Goal: Navigation & Orientation: Find specific page/section

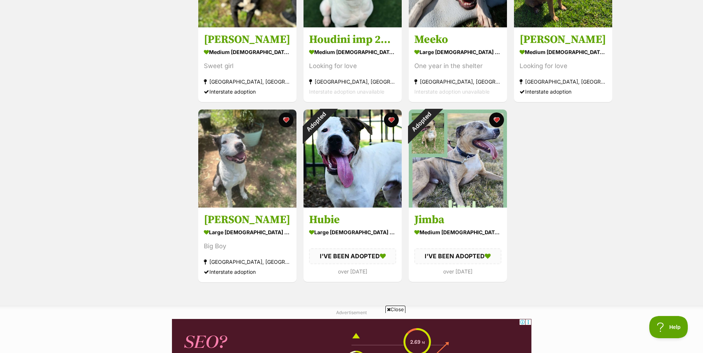
click at [397, 306] on span "Close" at bounding box center [395, 309] width 20 height 7
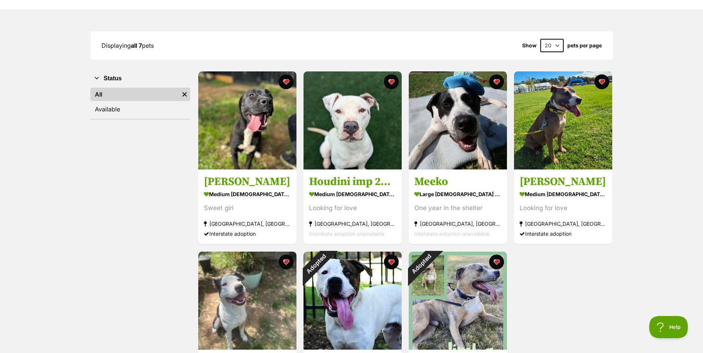
scroll to position [37, 0]
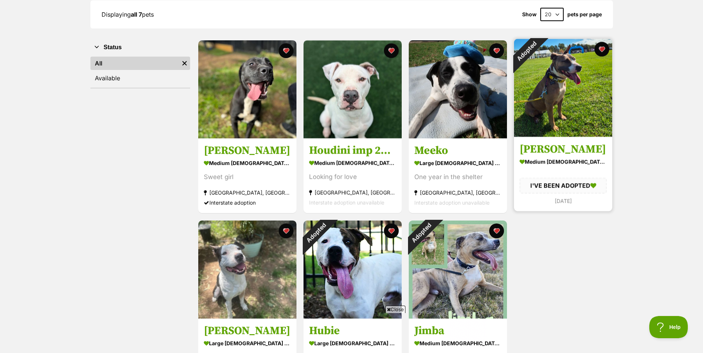
click at [556, 124] on img at bounding box center [563, 88] width 98 height 98
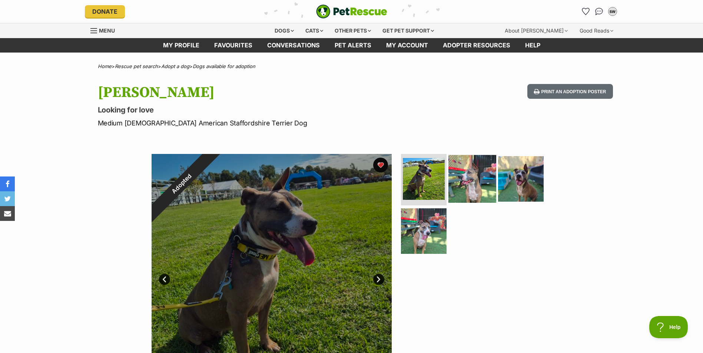
click at [465, 178] on img at bounding box center [472, 179] width 48 height 48
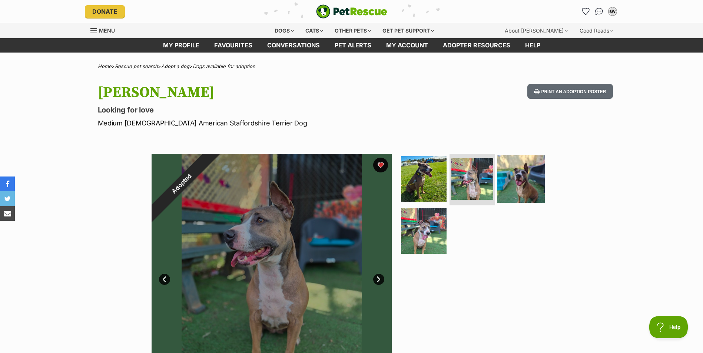
click at [519, 174] on img at bounding box center [521, 179] width 48 height 48
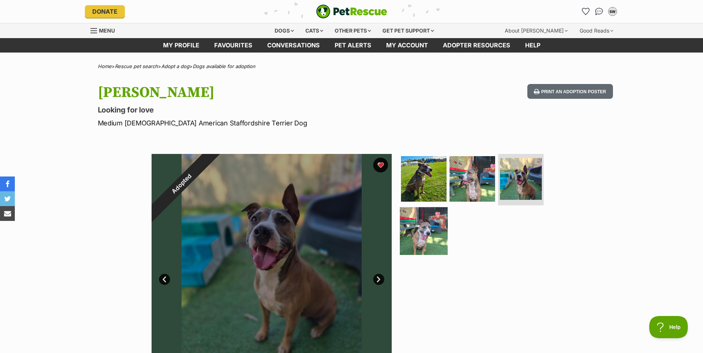
click at [429, 233] on img at bounding box center [424, 231] width 48 height 48
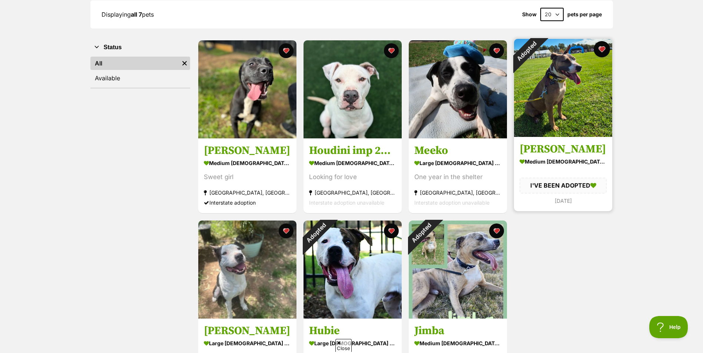
click at [598, 47] on button "favourite" at bounding box center [602, 49] width 16 height 16
